Goal: Communication & Community: Answer question/provide support

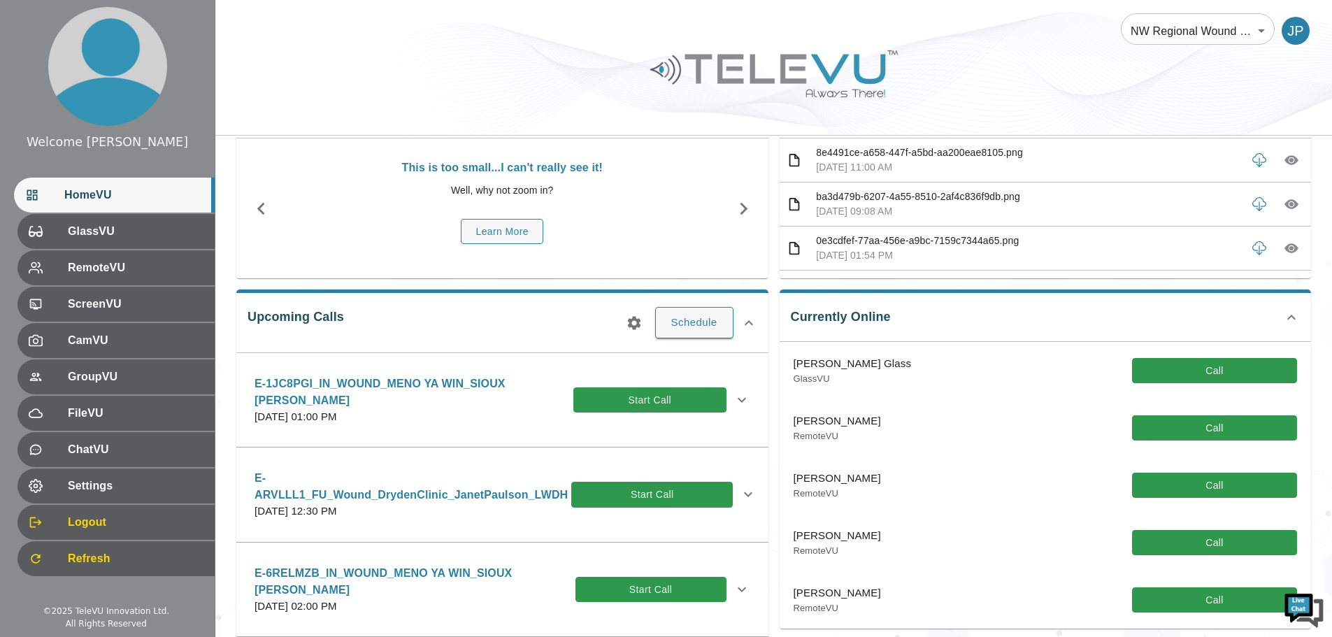
scroll to position [140, 0]
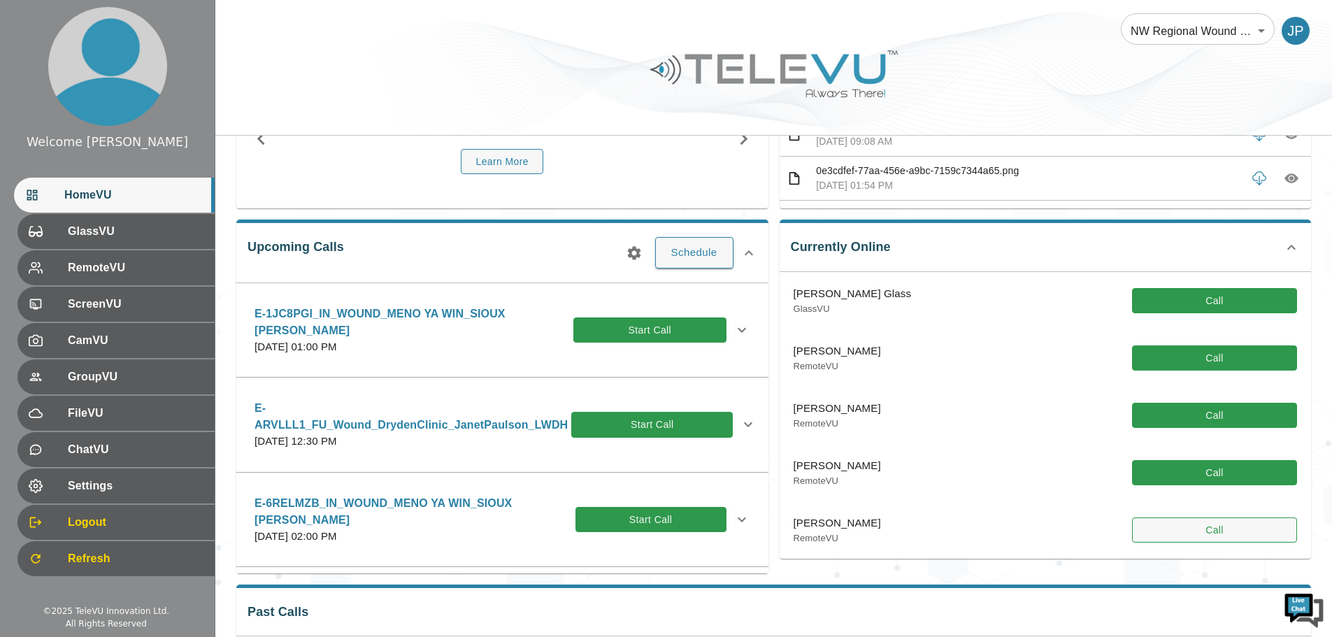
click at [1192, 526] on button "Call" at bounding box center [1214, 530] width 165 height 26
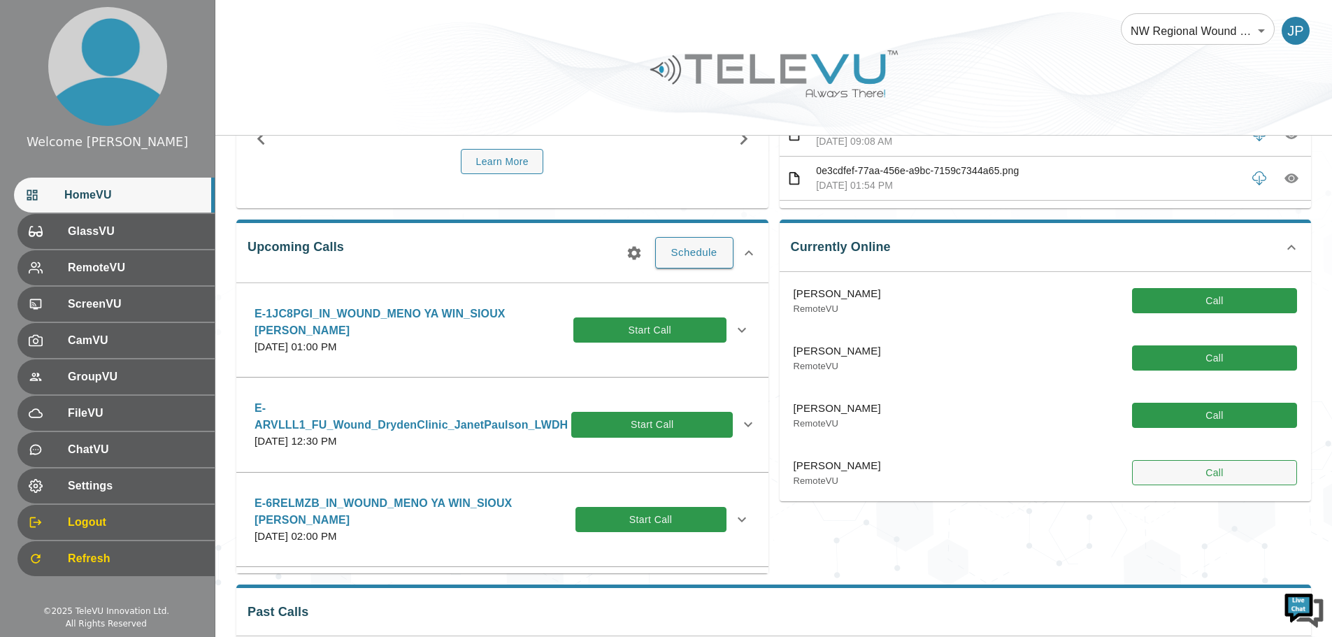
click at [1198, 478] on button "Call" at bounding box center [1214, 473] width 165 height 26
click at [1212, 470] on button "Call" at bounding box center [1214, 473] width 165 height 26
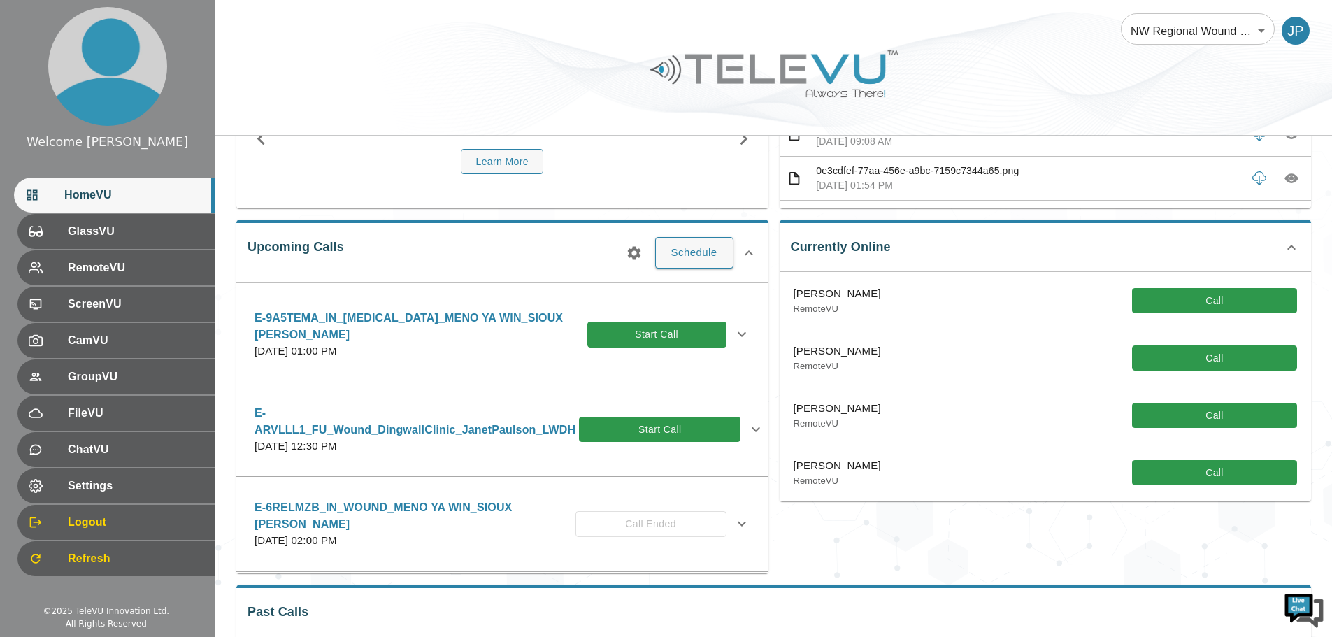
scroll to position [350, 0]
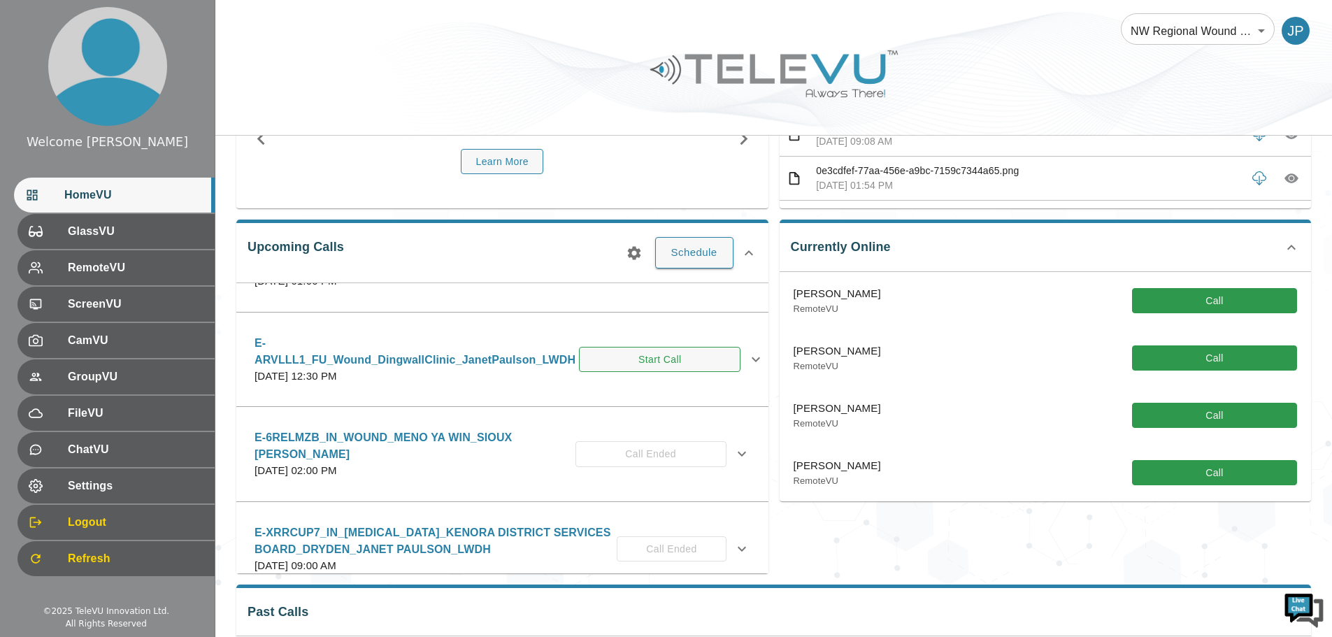
click at [636, 359] on button "Start Call" at bounding box center [659, 360] width 161 height 26
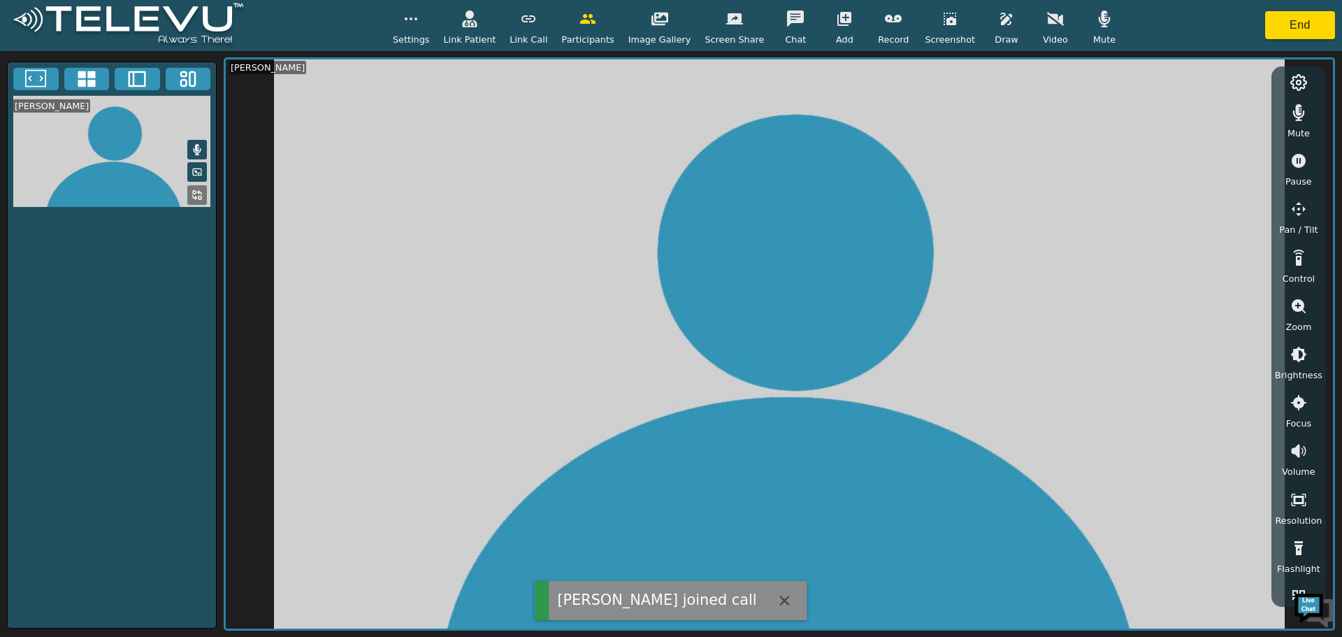
click at [1038, 6] on div "Video" at bounding box center [1055, 25] width 35 height 41
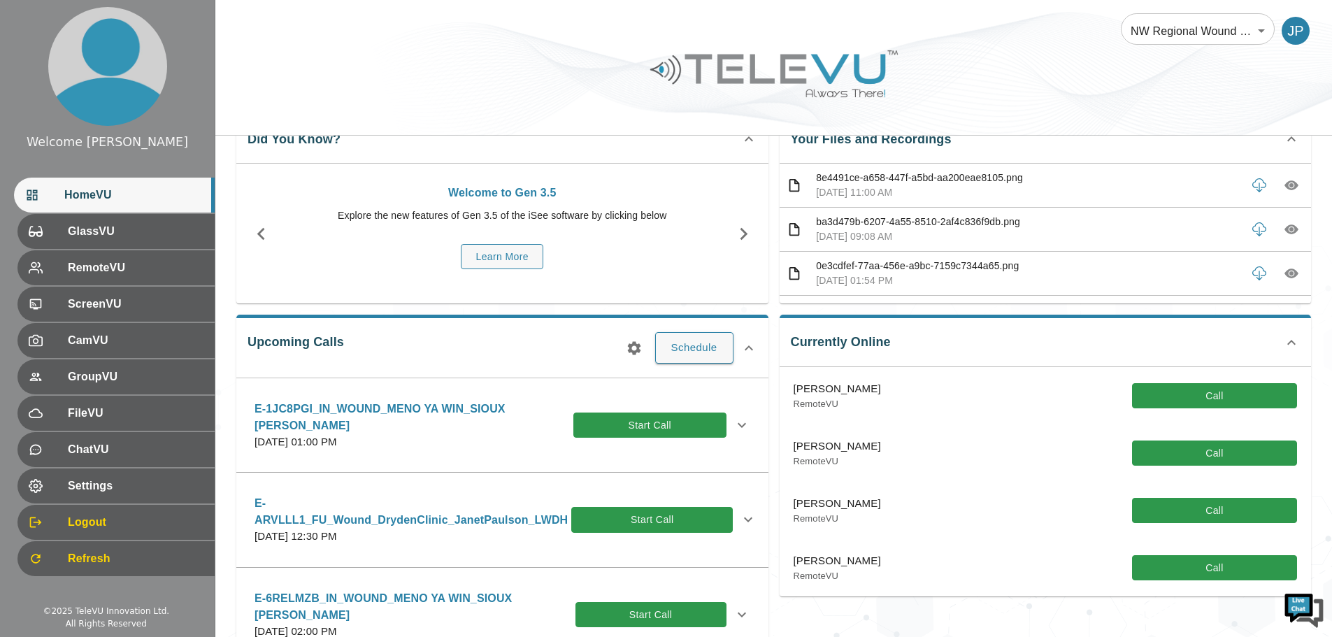
scroll to position [70, 0]
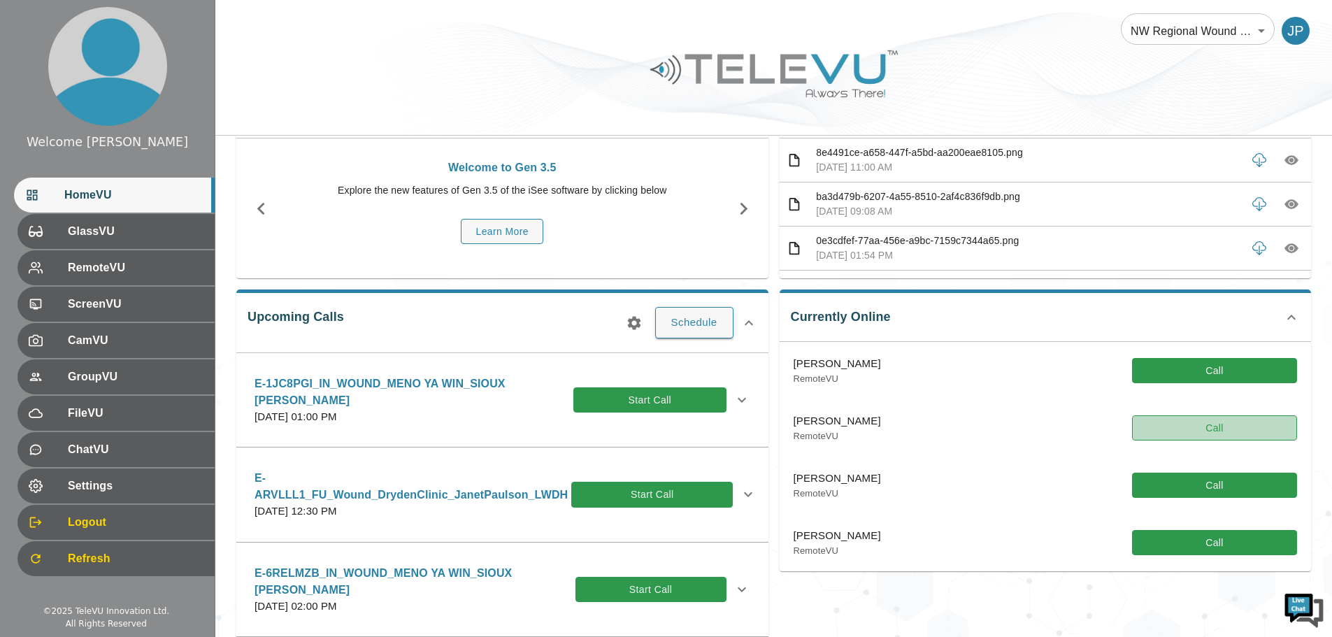
click at [1195, 428] on button "Call" at bounding box center [1214, 428] width 165 height 26
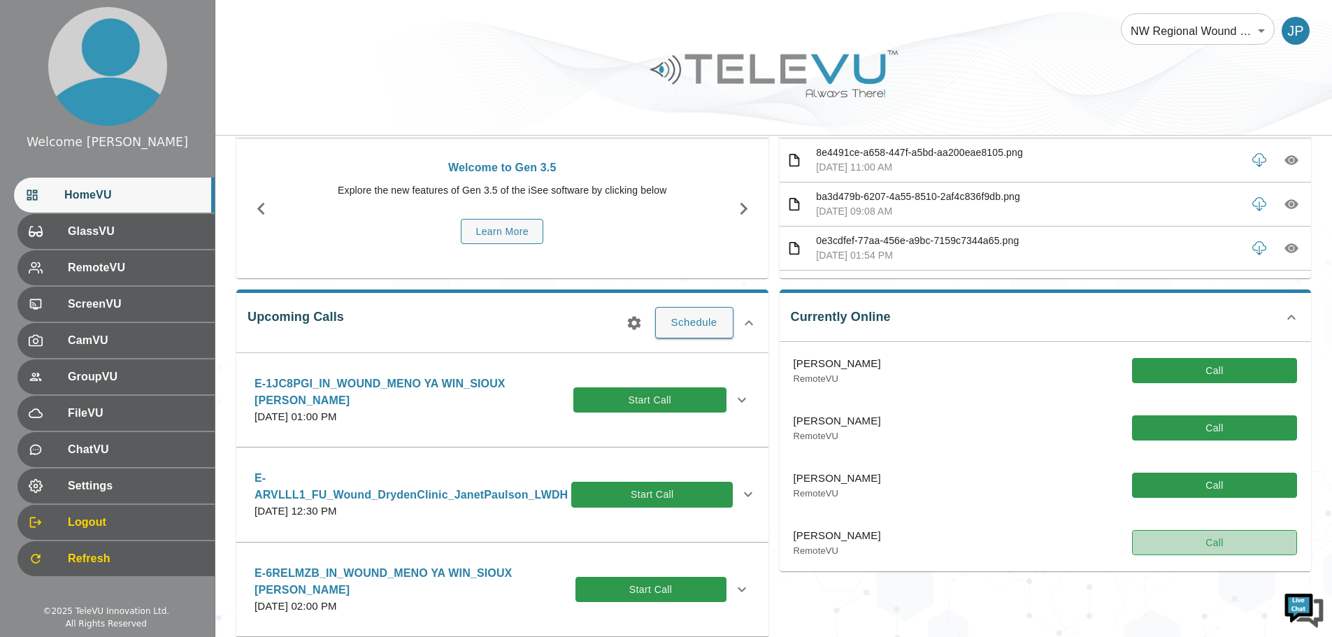
click at [1203, 538] on button "Call" at bounding box center [1214, 543] width 165 height 26
click at [1209, 544] on button "Call" at bounding box center [1214, 543] width 165 height 26
click at [1215, 545] on button "Call" at bounding box center [1214, 543] width 165 height 26
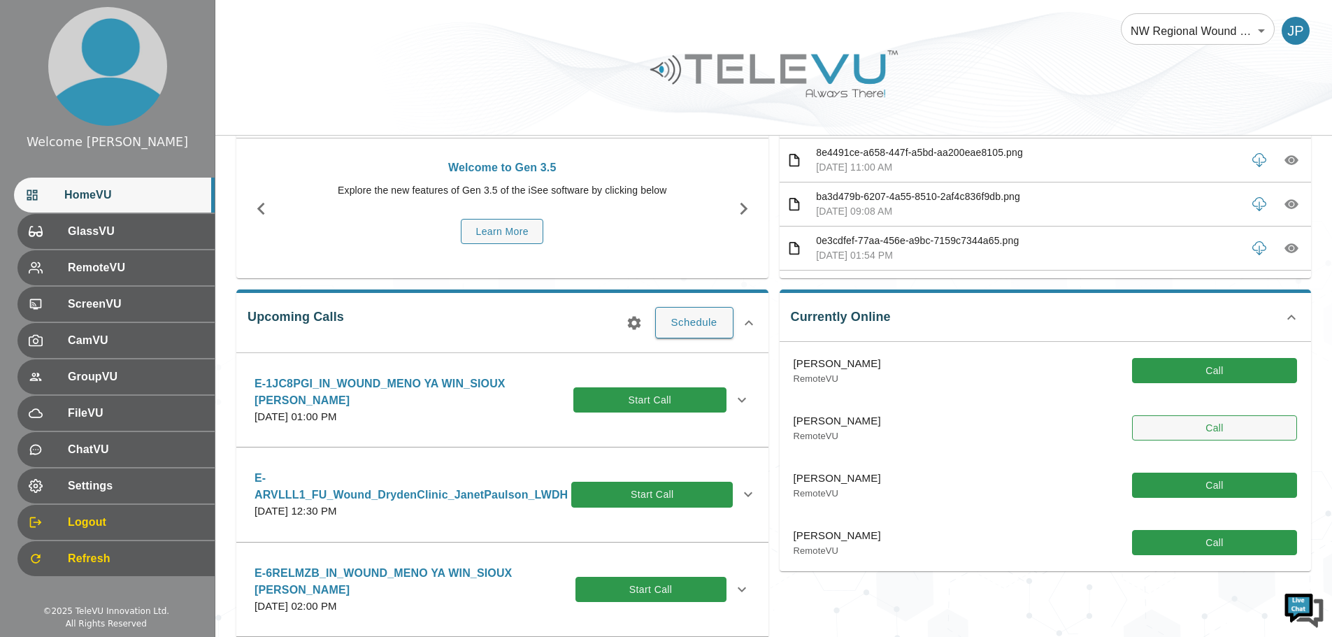
click at [1196, 425] on button "Call" at bounding box center [1214, 428] width 165 height 26
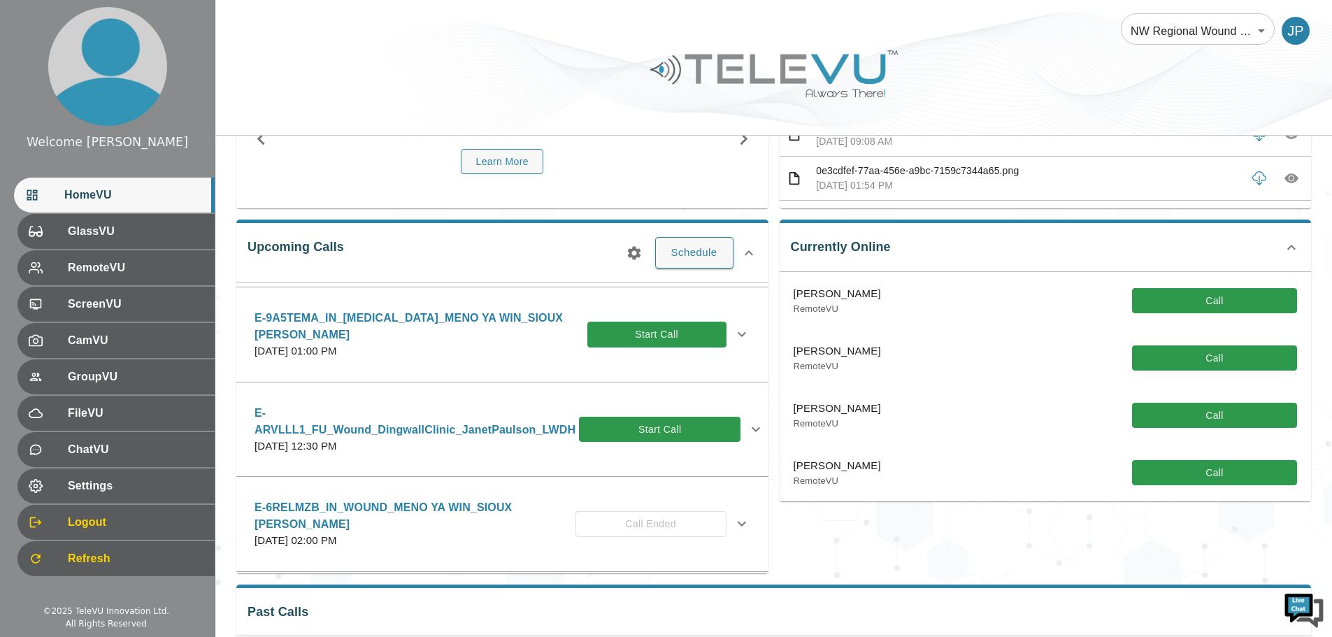
scroll to position [210, 0]
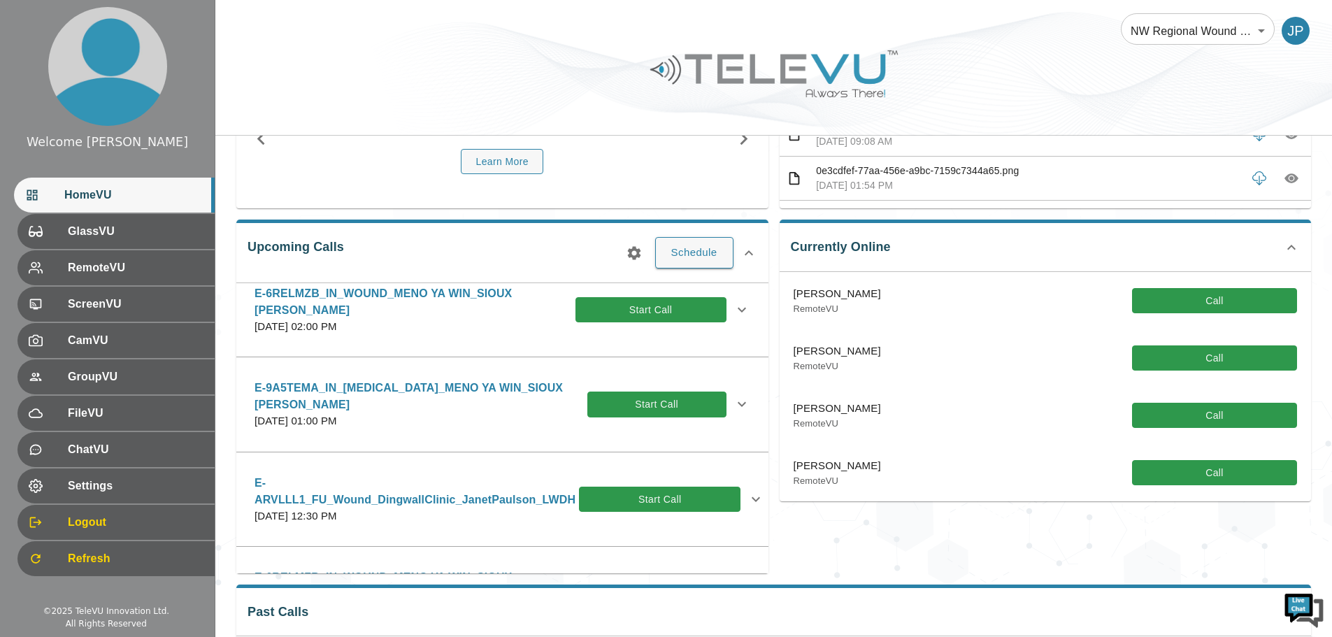
click at [752, 494] on icon at bounding box center [755, 499] width 17 height 17
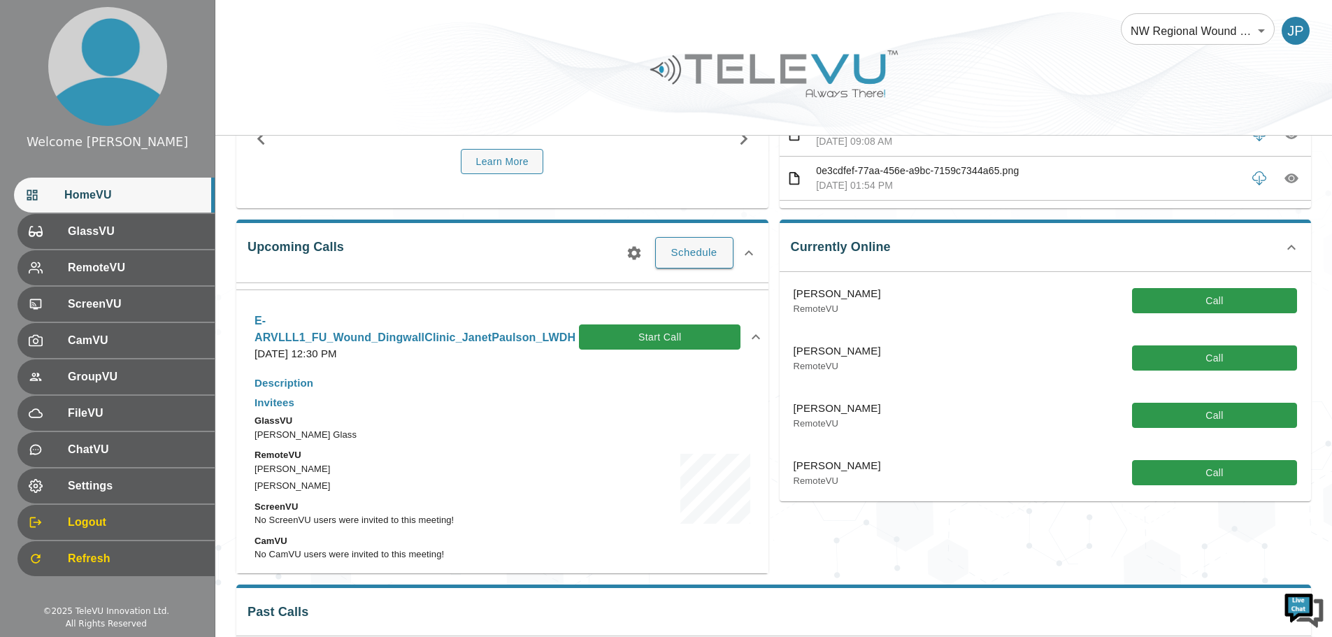
scroll to position [350, 0]
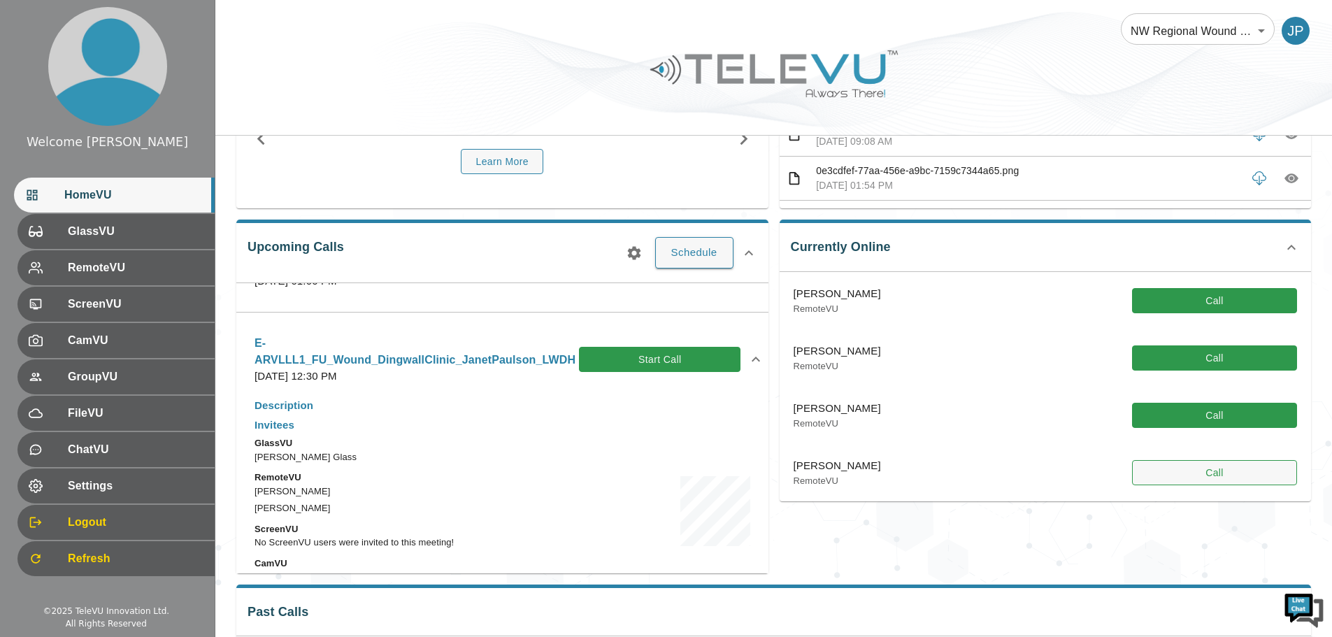
click at [1207, 465] on button "Call" at bounding box center [1214, 473] width 165 height 26
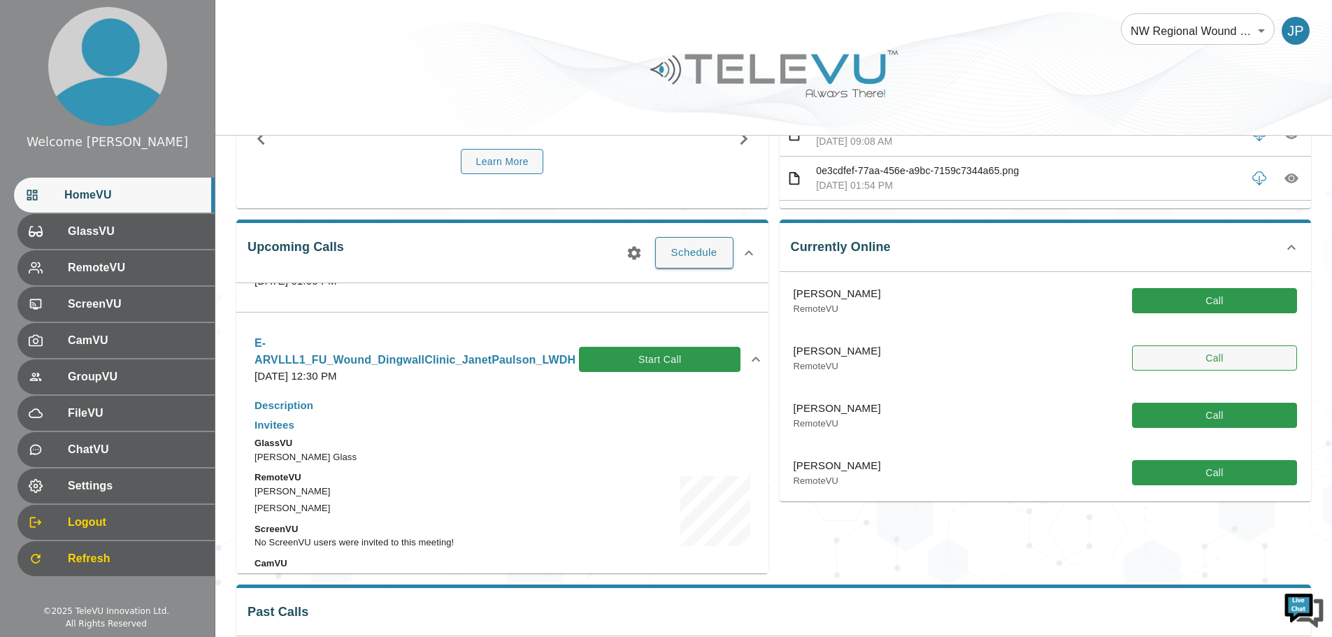
click at [1201, 357] on button "Call" at bounding box center [1214, 358] width 165 height 26
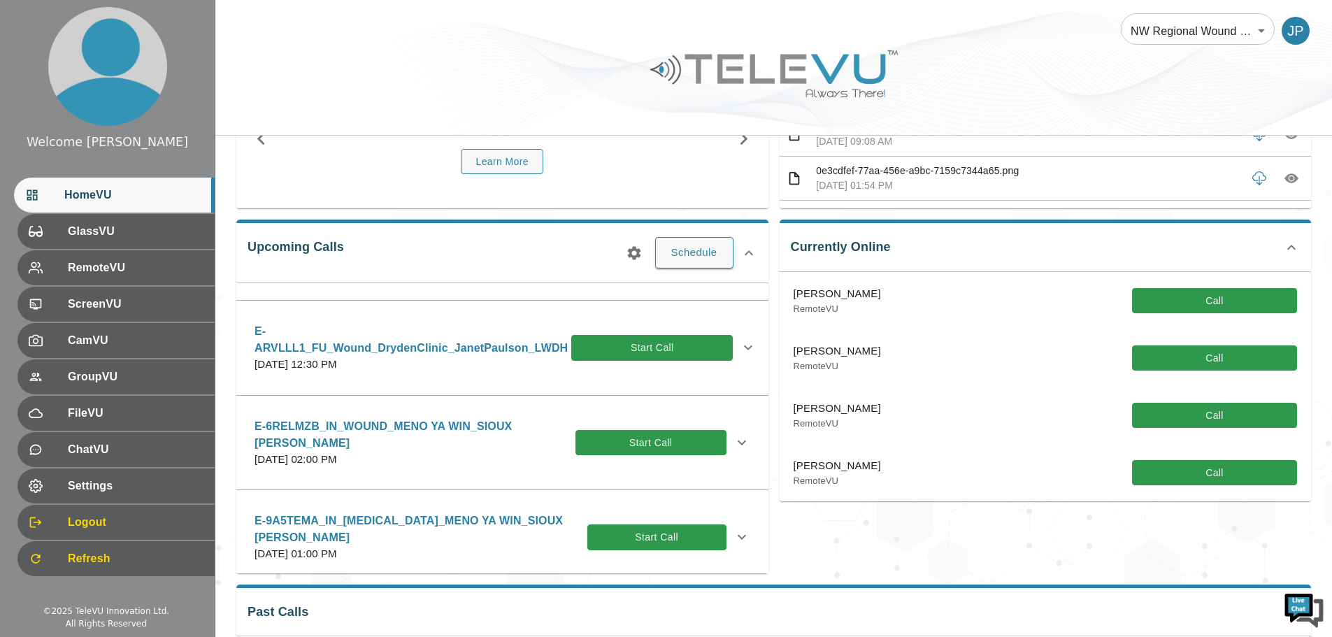
scroll to position [280, 0]
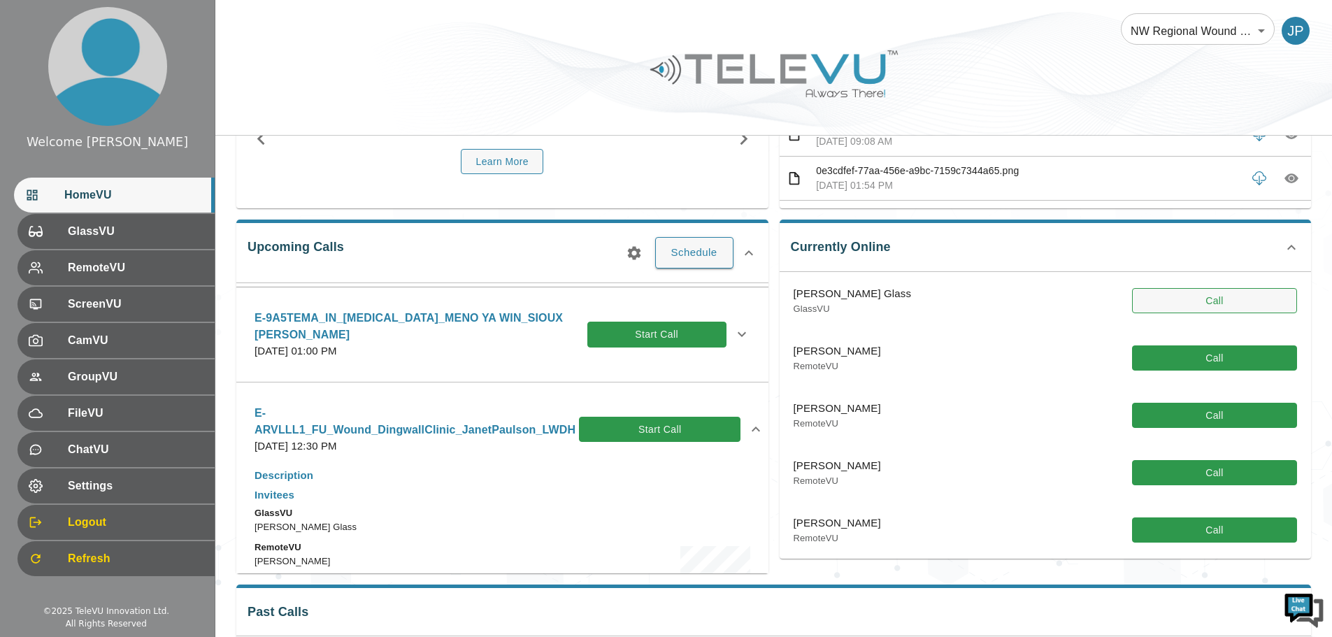
click at [1201, 289] on button "Call" at bounding box center [1214, 301] width 165 height 26
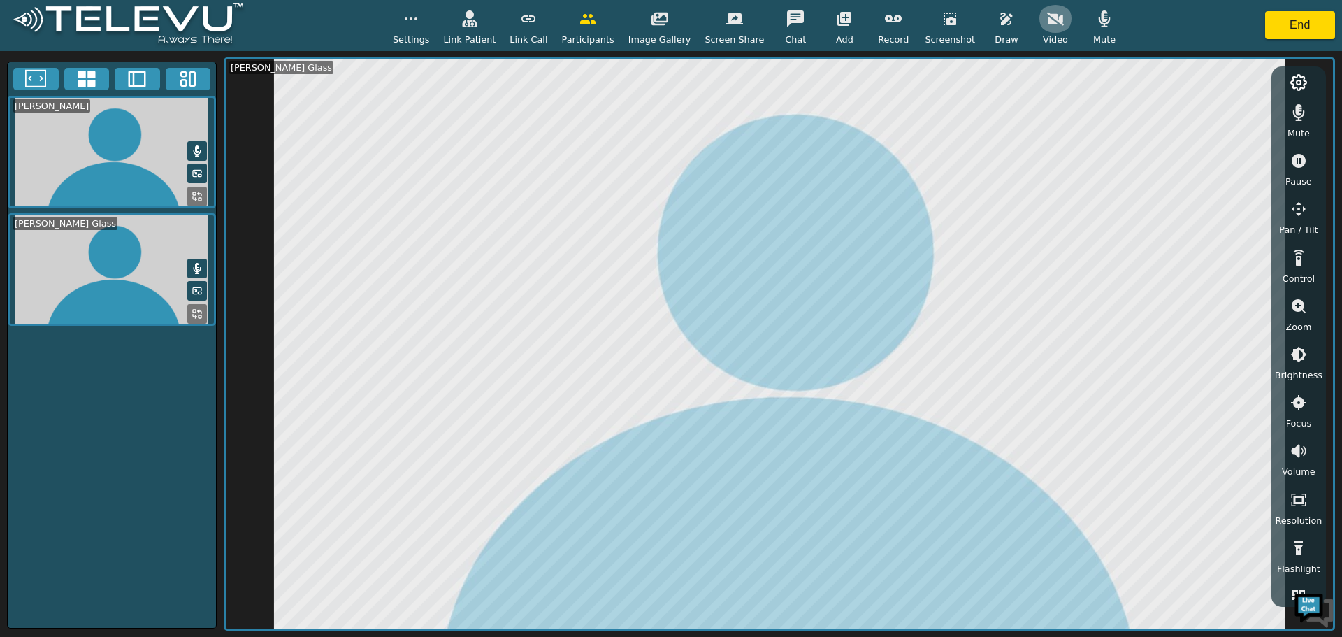
click at [1047, 20] on icon "button" at bounding box center [1055, 18] width 17 height 13
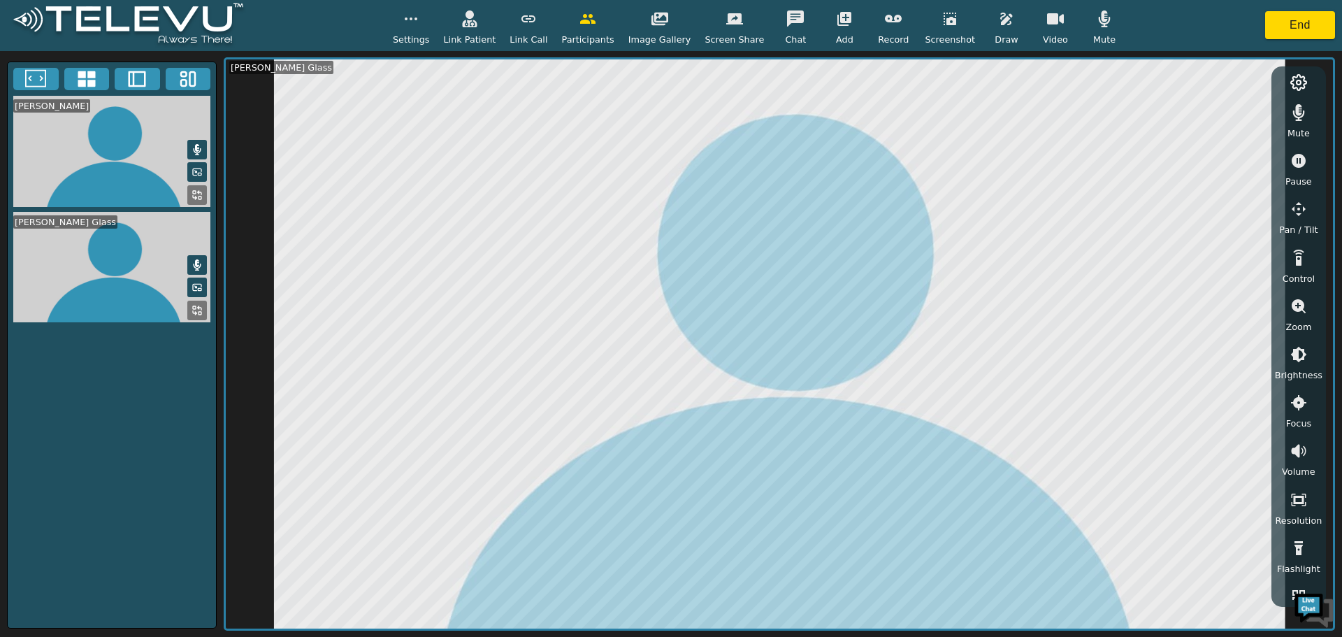
click at [419, 22] on icon "button" at bounding box center [411, 18] width 17 height 17
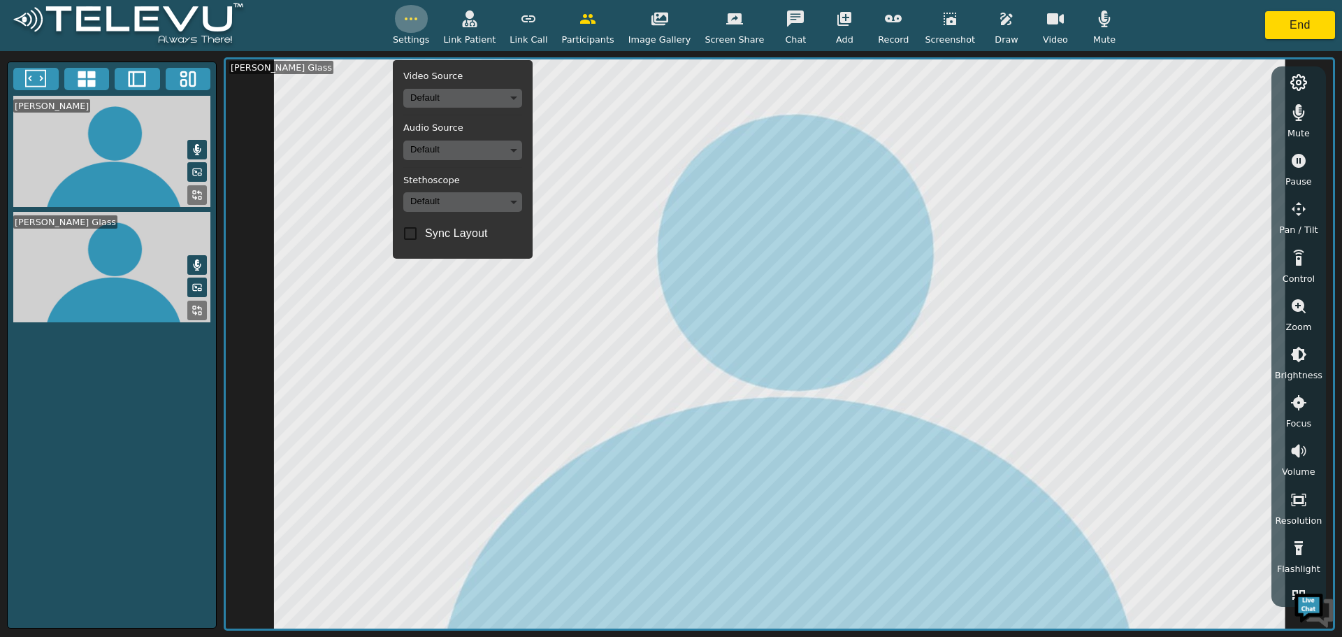
click at [419, 22] on icon "button" at bounding box center [411, 18] width 17 height 17
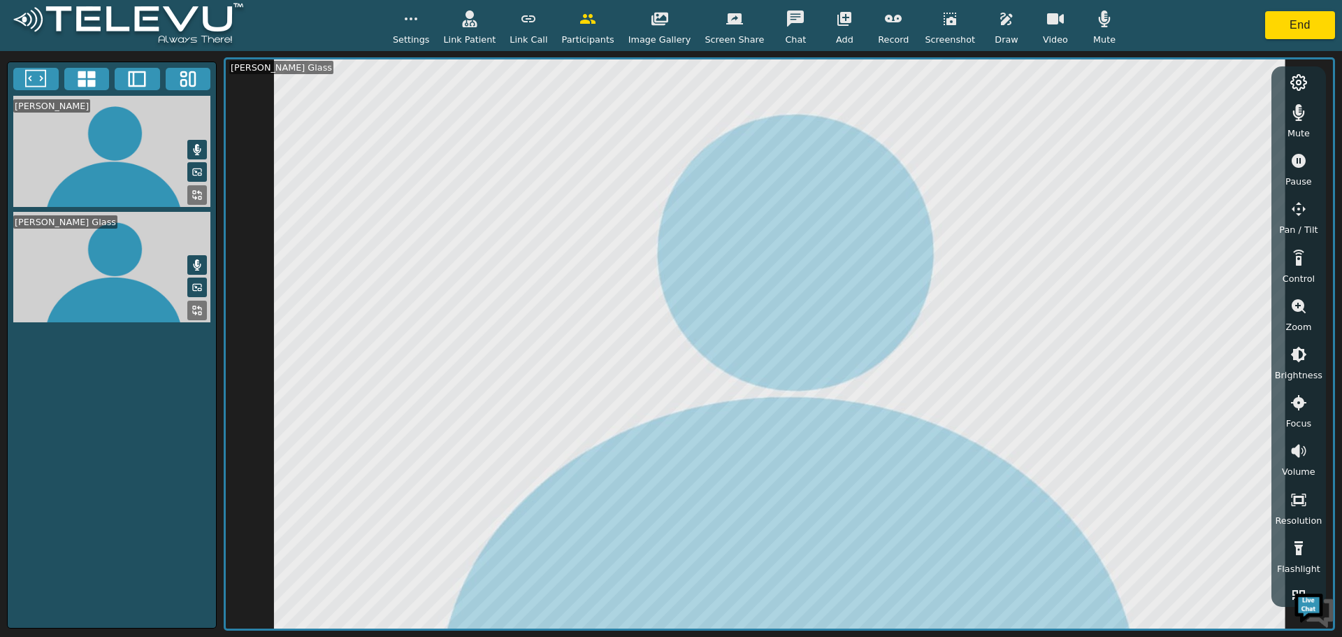
click at [944, 18] on icon "button" at bounding box center [950, 19] width 13 height 13
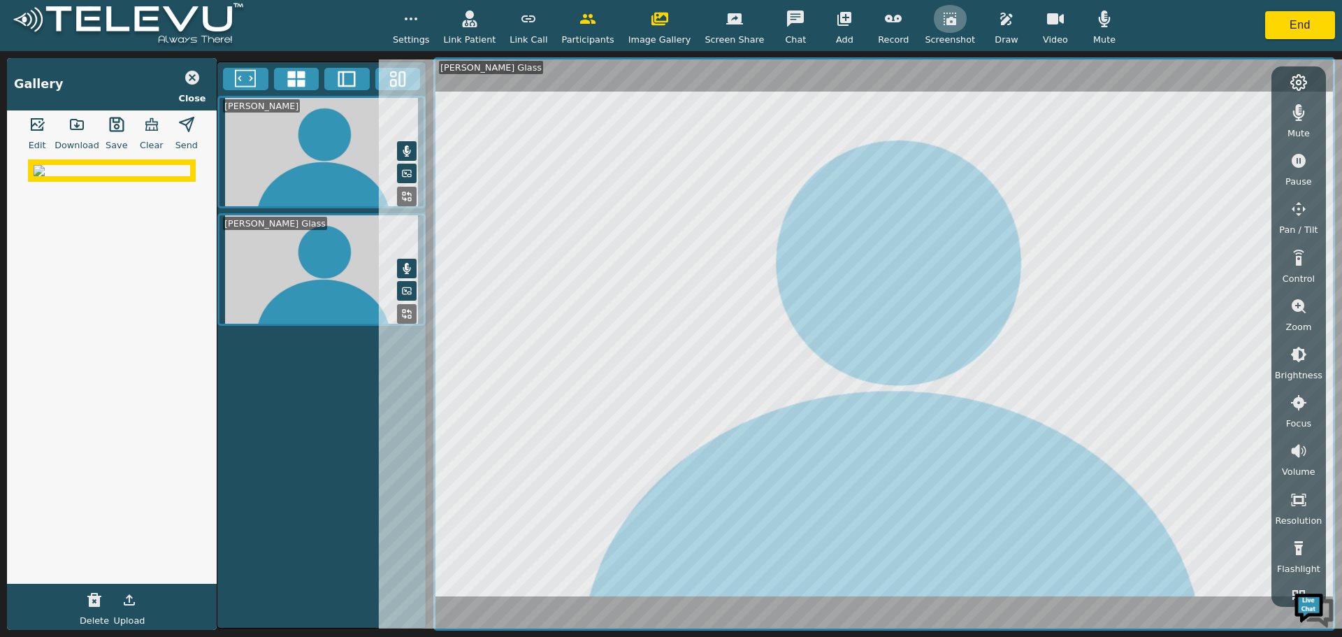
click at [944, 22] on icon "button" at bounding box center [950, 19] width 13 height 13
click at [133, 206] on img at bounding box center [112, 199] width 157 height 11
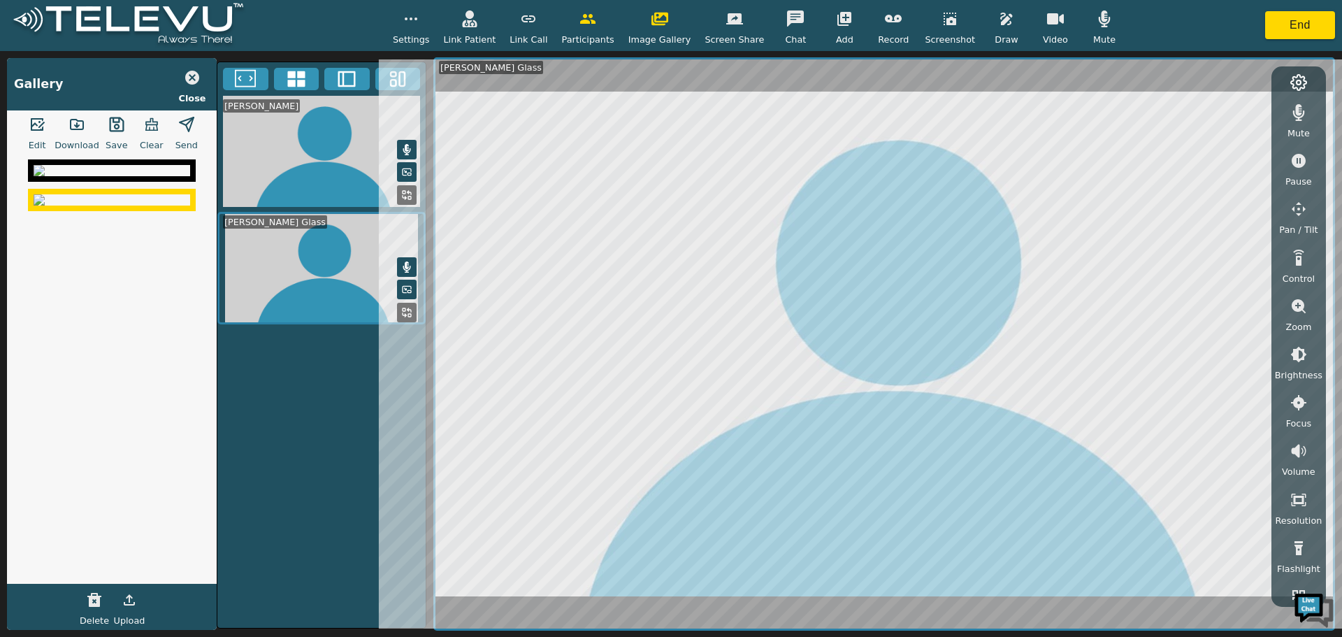
click at [112, 126] on icon "button" at bounding box center [116, 124] width 15 height 15
click at [108, 130] on icon "button" at bounding box center [116, 124] width 17 height 17
click at [99, 110] on button "button" at bounding box center [116, 124] width 35 height 28
drag, startPoint x: 82, startPoint y: 312, endPoint x: 76, endPoint y: 124, distance: 188.2
click at [76, 124] on icon "button" at bounding box center [77, 124] width 17 height 17
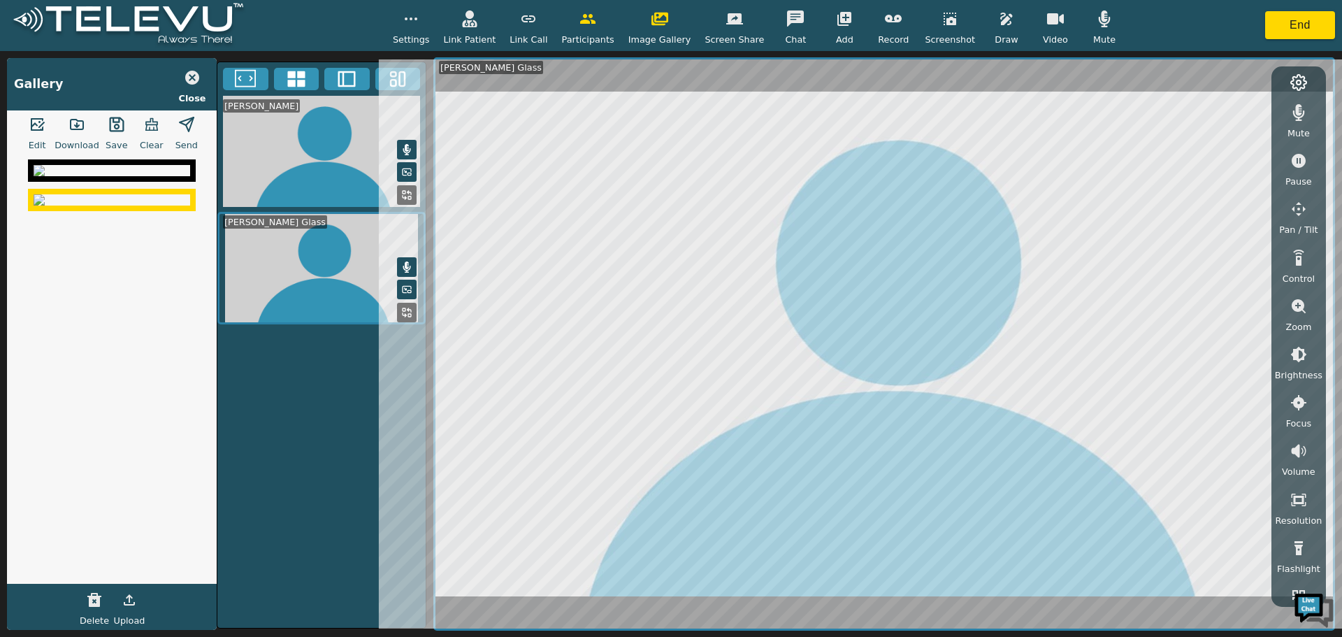
click at [76, 125] on icon "button" at bounding box center [77, 125] width 13 height 10
drag, startPoint x: 148, startPoint y: 319, endPoint x: 73, endPoint y: 140, distance: 194.4
click at [73, 150] on span "Download" at bounding box center [77, 144] width 45 height 13
click at [76, 125] on icon "button" at bounding box center [77, 125] width 13 height 10
click at [76, 176] on img at bounding box center [112, 170] width 157 height 11
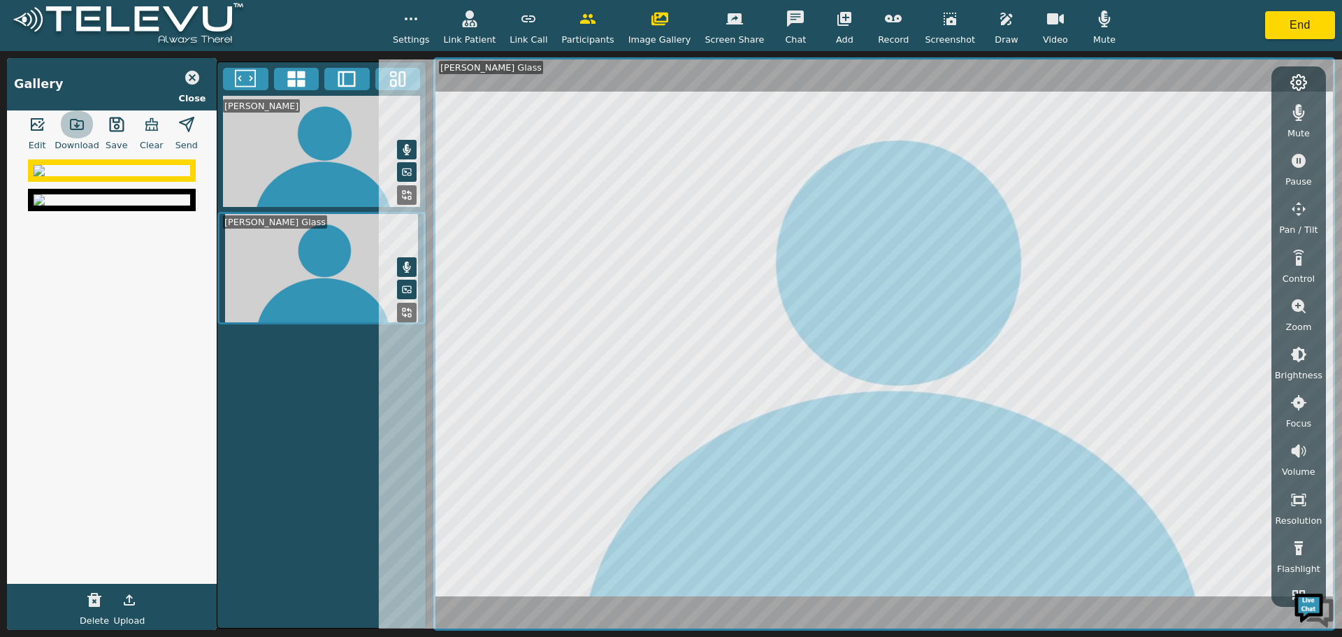
click at [73, 129] on icon "button" at bounding box center [77, 125] width 13 height 10
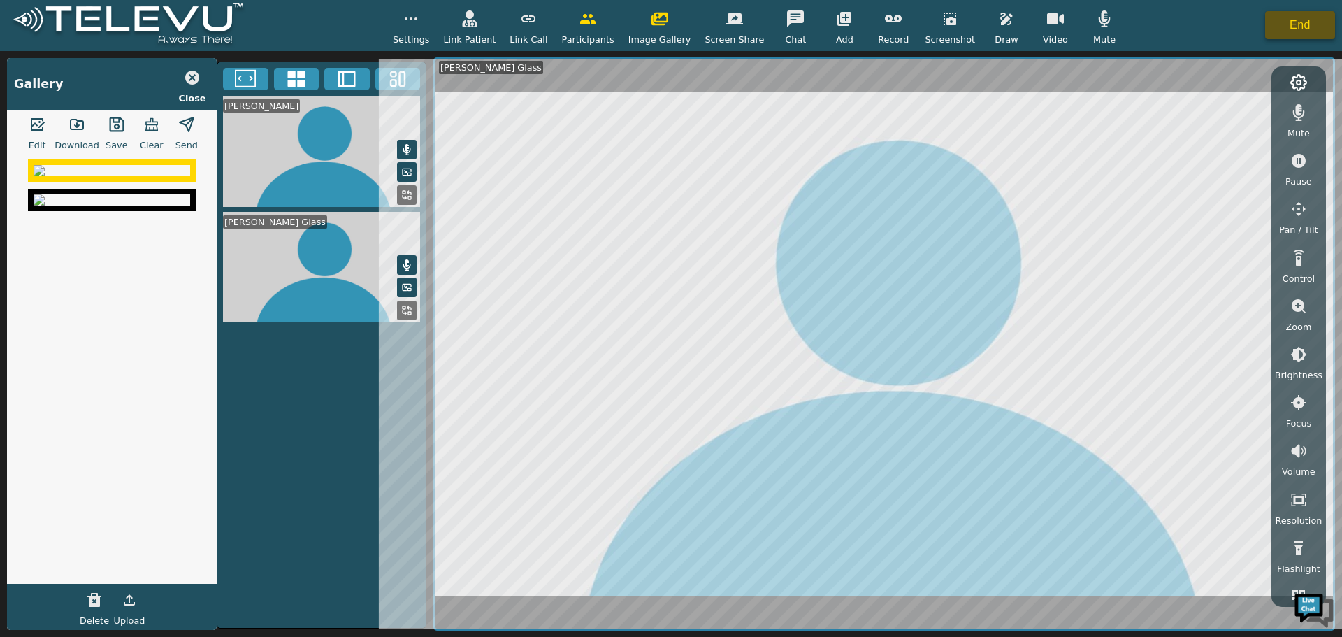
click at [1314, 30] on button "End" at bounding box center [1300, 25] width 70 height 28
